Goal: Check status

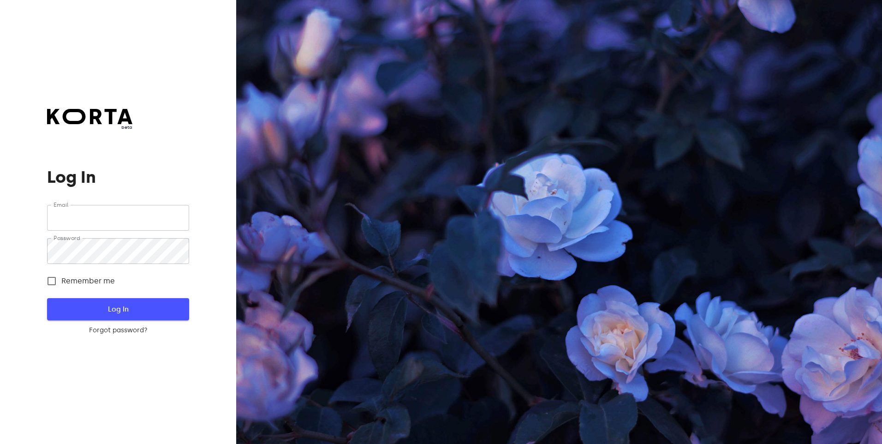
type input "[EMAIL_ADDRESS][DOMAIN_NAME]"
click at [104, 305] on span "Log In" at bounding box center [118, 309] width 112 height 12
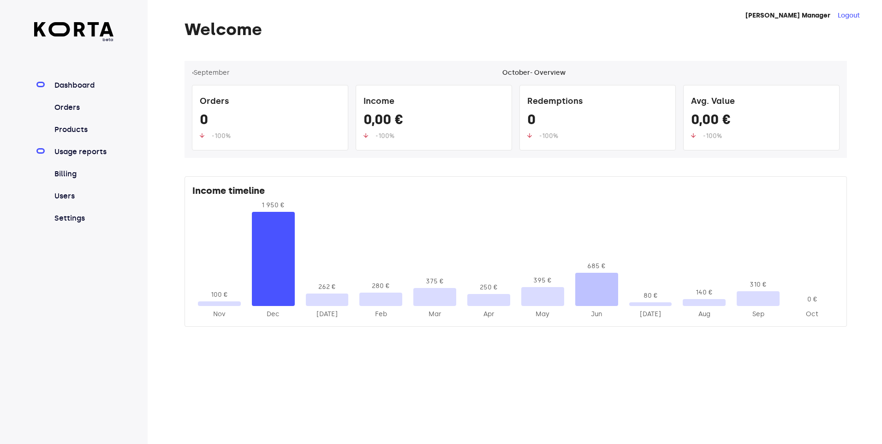
click at [83, 150] on link "Usage reports" at bounding box center [83, 151] width 61 height 11
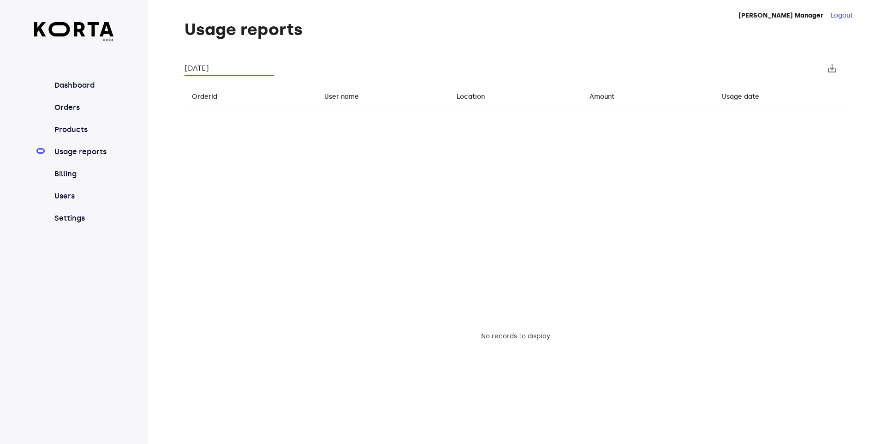
click at [229, 67] on input "[DATE]" at bounding box center [229, 68] width 89 height 15
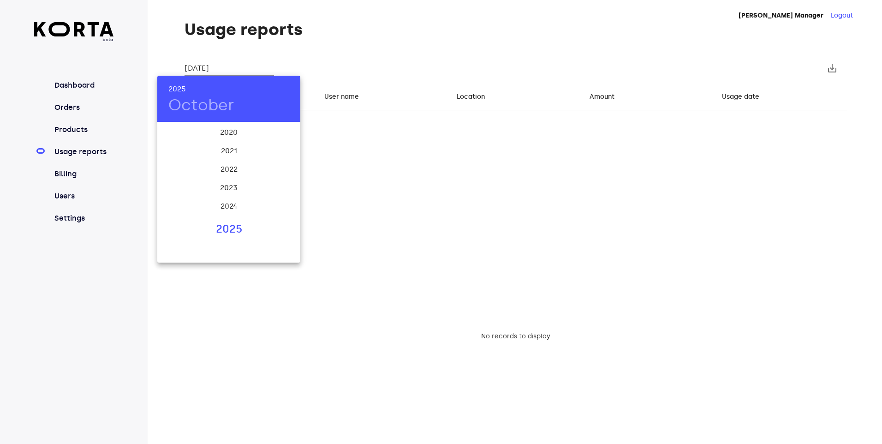
click at [229, 223] on div "2025" at bounding box center [228, 229] width 143 height 18
click at [279, 207] on div "Sep" at bounding box center [277, 209] width 48 height 35
type input "[DATE]"
